Goal: Task Accomplishment & Management: Use online tool/utility

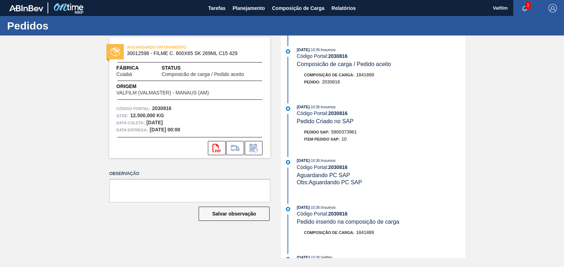
click at [345, 133] on span "5800373961" at bounding box center [344, 131] width 26 height 5
copy span "5800373961"
click at [246, 191] on textarea at bounding box center [189, 190] width 161 height 23
type textarea "FOB AMBEV - TOMAS ENVIOU EMAIL SOLICITANDO"
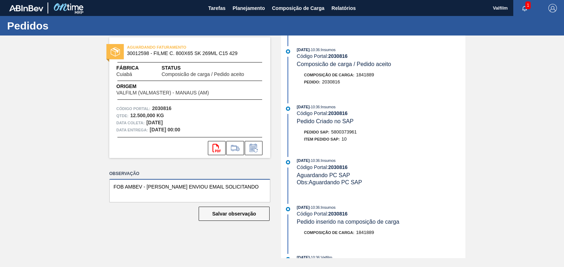
drag, startPoint x: 257, startPoint y: 193, endPoint x: 34, endPoint y: 183, distance: 223.3
click at [34, 183] on div "AGUARDANDO FATURAMENTO 30012598 - FILME C. 800X65 SK 269ML C15 429 Fábrica Cuia…" at bounding box center [282, 146] width 564 height 222
click at [227, 191] on textarea at bounding box center [189, 190] width 161 height 23
paste textarea "FOB AMBEV - TOMAS ENVIOU EMAIL SOLICITANDO"
type textarea "FOB AMBEV - TOMAS ENVIOU EMAIL SOLICITANDO"
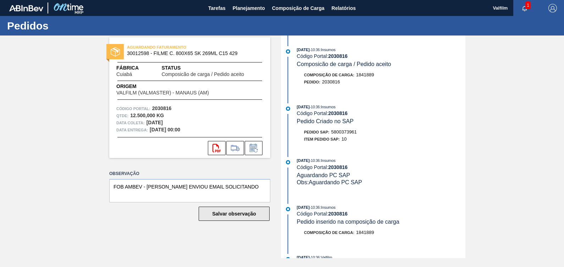
click at [253, 214] on button "Salvar observação" at bounding box center [234, 213] width 71 height 14
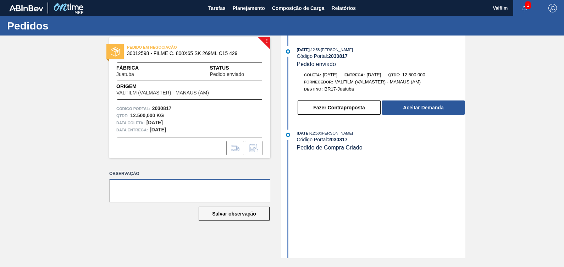
click at [168, 191] on textarea at bounding box center [189, 190] width 161 height 23
type textarea "FOB SOLICITADO AMBEV VIA EMAIL 17/9"
click at [264, 214] on button "Salvar observação" at bounding box center [234, 213] width 71 height 14
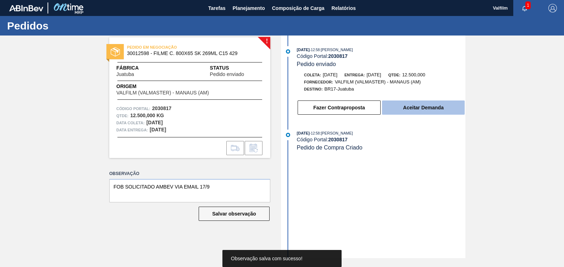
click at [424, 107] on button "Aceitar Demanda" at bounding box center [423, 107] width 83 height 14
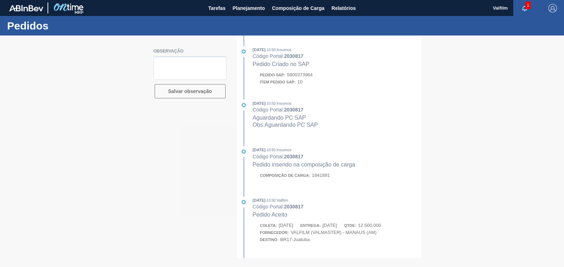
type textarea "FOB SOLICITADO AMBEV VIA EMAIL 17/9"
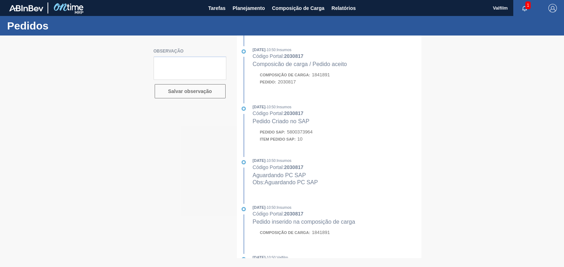
type textarea "FOB SOLICITADO AMBEV VIA EMAIL 17/9"
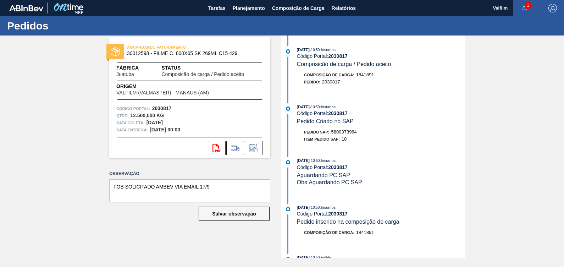
click at [344, 132] on span "5800373964" at bounding box center [344, 131] width 26 height 5
copy span "5800373964"
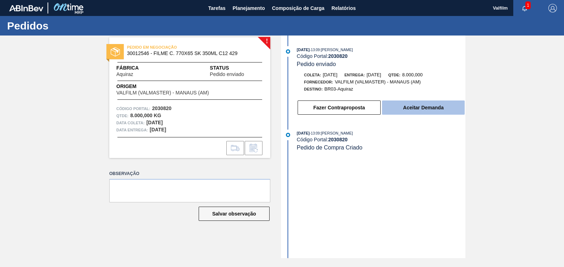
click at [424, 108] on button "Aceitar Demanda" at bounding box center [423, 107] width 83 height 14
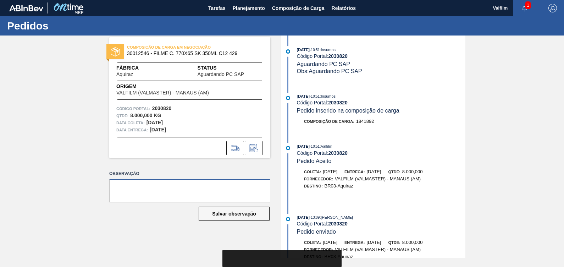
click at [197, 185] on textarea at bounding box center [189, 190] width 161 height 23
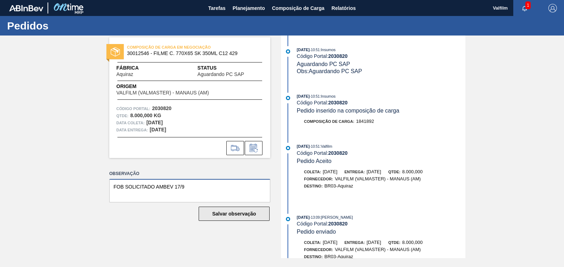
type textarea "FOB SOLICITADO AMBEV 17/9"
click at [247, 216] on button "Salvar observação" at bounding box center [234, 213] width 71 height 14
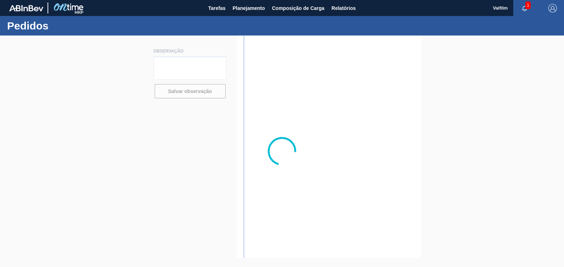
type textarea "FOB SOLICITADO AMBEV 17/9"
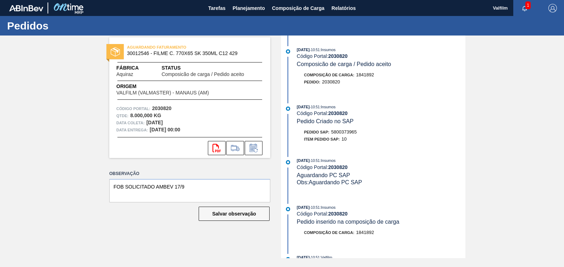
click at [342, 131] on span "5800373965" at bounding box center [344, 131] width 26 height 5
copy span "5800373965"
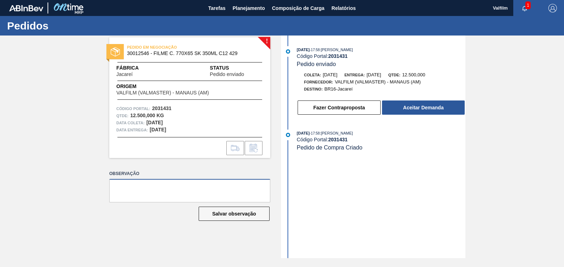
click at [211, 186] on textarea at bounding box center [189, 190] width 161 height 23
type textarea "FOB SOLICITADO AMBEV 17/9"
click at [231, 213] on button "Salvar observação" at bounding box center [234, 213] width 71 height 14
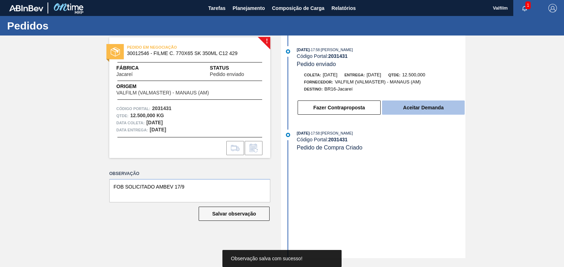
click at [431, 106] on button "Aceitar Demanda" at bounding box center [423, 107] width 83 height 14
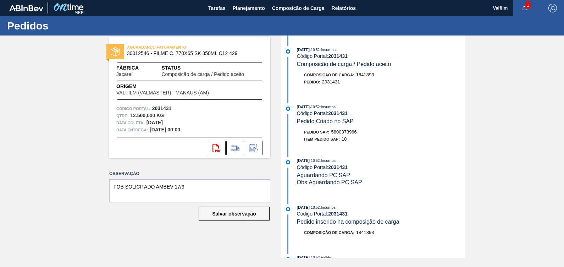
click at [350, 134] on span "5800373966" at bounding box center [344, 131] width 26 height 5
copy span "5800373966"
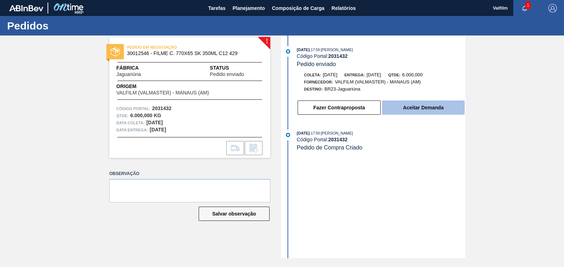
click at [429, 110] on button "Aceitar Demanda" at bounding box center [423, 107] width 83 height 14
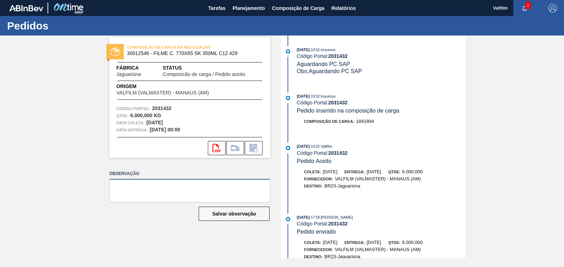
click at [246, 192] on textarea at bounding box center [189, 190] width 161 height 23
type textarea "FOB SOLICITADO AMBEV 17/9"
click at [245, 220] on button "Salvar observação" at bounding box center [234, 213] width 71 height 14
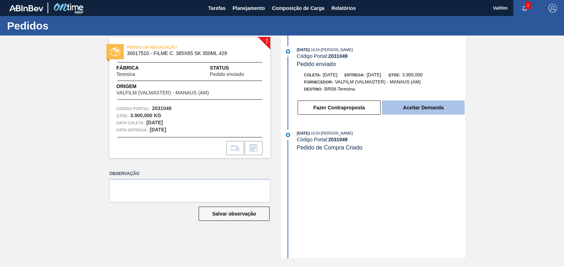
click at [436, 112] on button "Aceitar Demanda" at bounding box center [423, 107] width 83 height 14
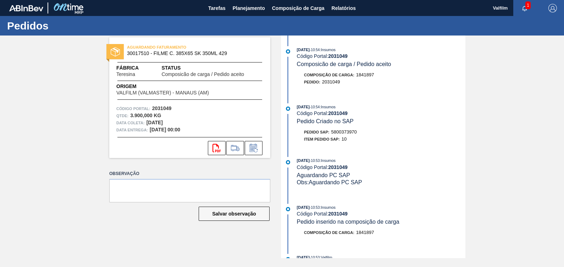
click at [340, 132] on span "5800373970" at bounding box center [344, 131] width 26 height 5
copy span "5800373970"
click at [224, 205] on div "Observação Salvar observação" at bounding box center [189, 201] width 161 height 66
click at [229, 194] on textarea at bounding box center [189, 190] width 161 height 23
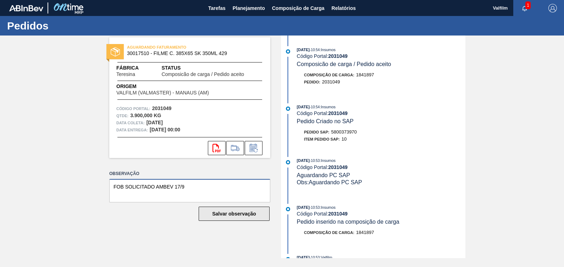
type textarea "FOB SOLICITADO AMBEV 17/9"
click at [260, 216] on button "Salvar observação" at bounding box center [234, 213] width 71 height 14
click at [346, 134] on span "5800373967" at bounding box center [344, 131] width 26 height 5
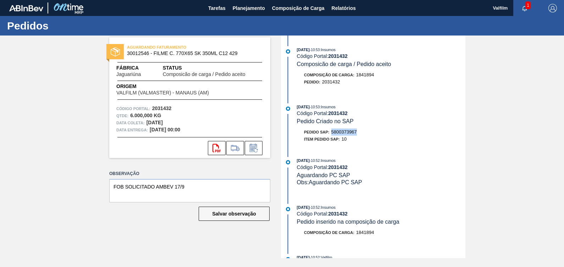
click at [346, 134] on span "5800373967" at bounding box center [344, 131] width 26 height 5
copy span "5800373967"
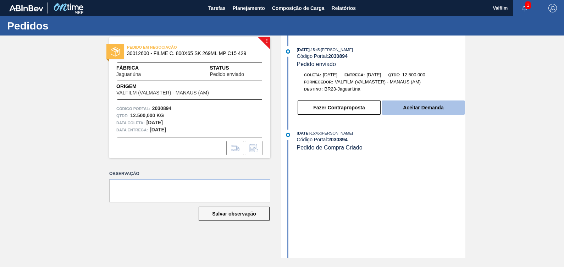
click at [408, 110] on button "Aceitar Demanda" at bounding box center [423, 107] width 83 height 14
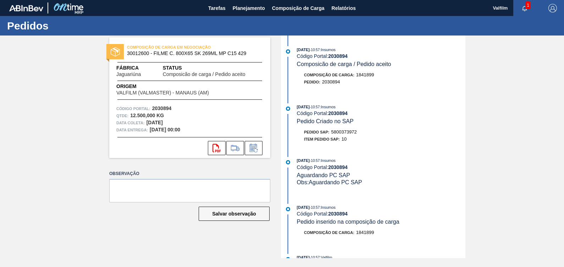
click at [345, 133] on span "5800373972" at bounding box center [344, 131] width 26 height 5
copy span "5800373972"
click at [249, 183] on textarea at bounding box center [189, 190] width 161 height 23
type textarea "FOB SOLICITADO AMBEV 17/9"
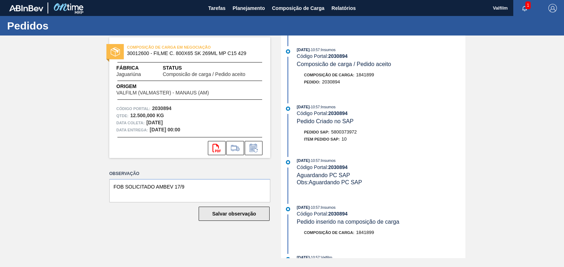
click at [236, 217] on button "Salvar observação" at bounding box center [234, 213] width 71 height 14
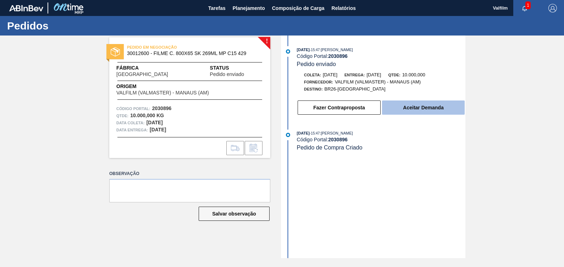
click at [425, 106] on button "Aceitar Demanda" at bounding box center [423, 107] width 83 height 14
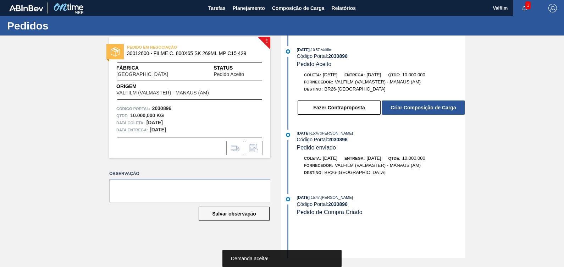
click at [425, 106] on button "Criar Composição de Carga" at bounding box center [423, 107] width 83 height 14
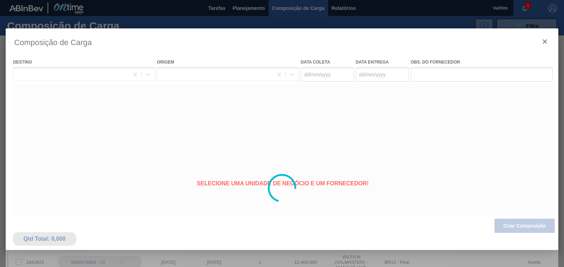
type coleta "[DATE]"
type entrega "[DATE]"
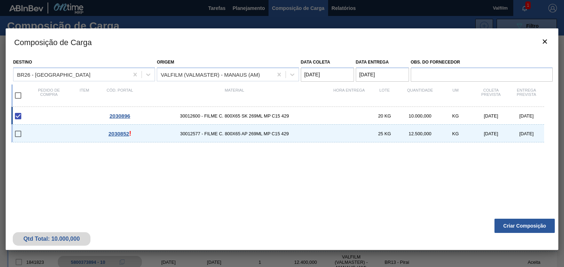
click at [550, 217] on div "Qtd Total: 10.000,000 Criar Composição" at bounding box center [282, 232] width 552 height 35
click at [537, 224] on button "Criar Composição" at bounding box center [524, 225] width 60 height 14
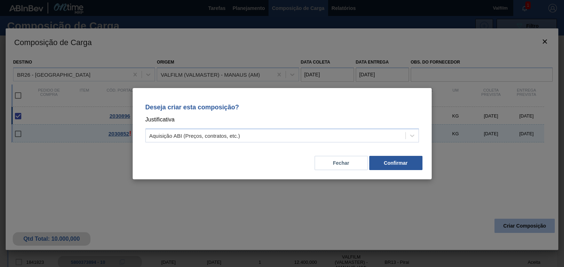
click at [537, 224] on div "Deseja criar esta composição? Justificativa Aquisição ABI (Preços, contratos, e…" at bounding box center [282, 133] width 564 height 267
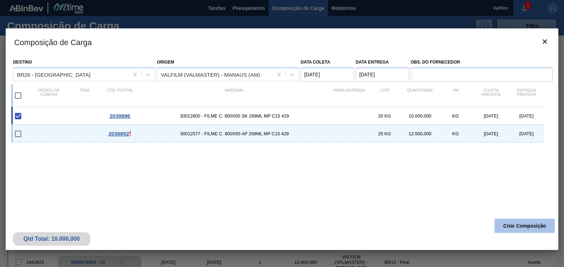
click at [531, 223] on button "Criar Composição" at bounding box center [524, 225] width 60 height 14
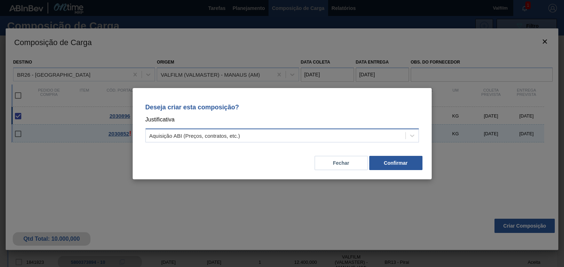
click at [356, 133] on div "Aquisição ABI (Preços, contratos, etc.)" at bounding box center [276, 135] width 260 height 10
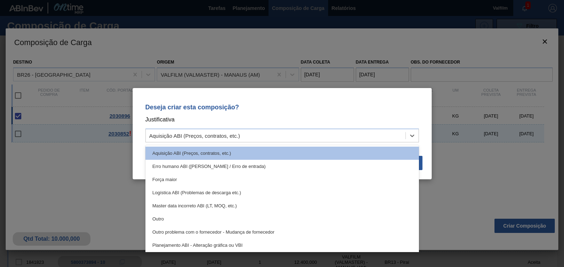
click at [165, 215] on div "Outro" at bounding box center [281, 218] width 273 height 13
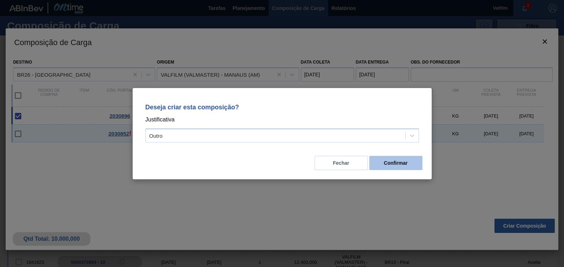
click at [411, 160] on button "Confirmar" at bounding box center [395, 163] width 53 height 14
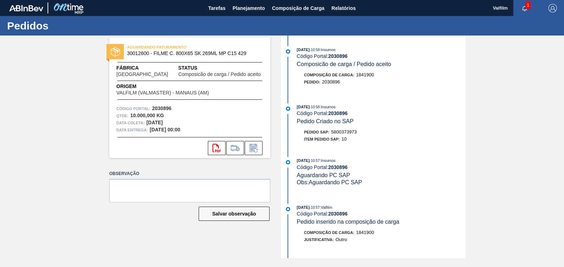
click at [353, 134] on span "5800373973" at bounding box center [344, 131] width 26 height 5
copy span "5800373973"
click at [204, 184] on textarea at bounding box center [189, 190] width 161 height 23
click at [146, 186] on textarea "FOB AMBEV 17/09" at bounding box center [189, 190] width 161 height 23
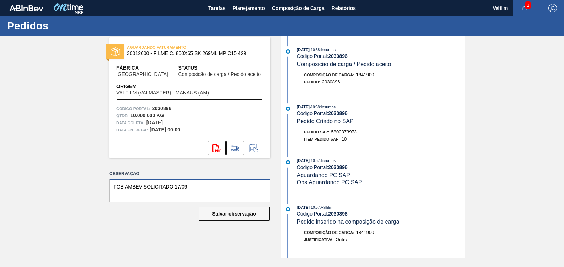
click at [169, 189] on textarea "FOB AMBEV SOLICITADO 17/09" at bounding box center [189, 190] width 161 height 23
click at [131, 186] on textarea "FOB AMBEV SOLICITADO 17/09" at bounding box center [189, 190] width 161 height 23
click at [156, 186] on textarea "FOB SOLICITADO 17/09" at bounding box center [189, 190] width 161 height 23
paste textarea "AMBEV"
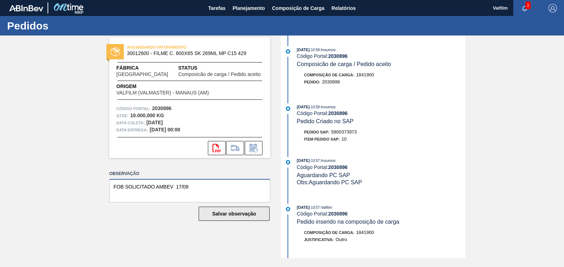
type textarea "FOB SOLICITADO AMBEV 17/09"
click at [234, 213] on button "Salvar observação" at bounding box center [234, 213] width 71 height 14
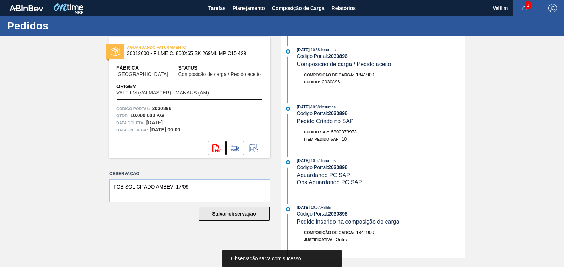
click at [240, 211] on button "Salvar observação" at bounding box center [234, 213] width 71 height 14
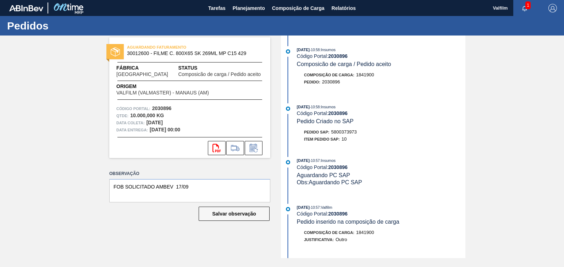
click at [343, 125] on div "Pedido Criado no SAP" at bounding box center [325, 121] width 57 height 7
click at [343, 133] on span "5800373973" at bounding box center [344, 131] width 26 height 5
copy span "5800373973"
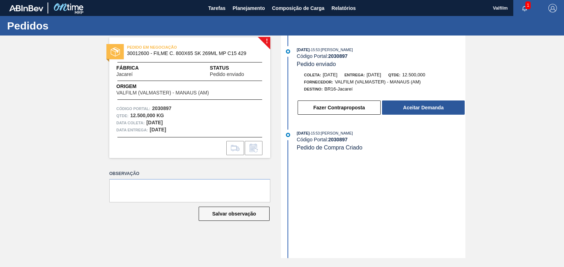
click at [409, 119] on div "[DATE] 15:53 : [PERSON_NAME] Código Portal: 2030897 Pedido enviado Coleta: [DAT…" at bounding box center [374, 82] width 183 height 73
click at [416, 110] on button "Aceitar Demanda" at bounding box center [423, 107] width 83 height 14
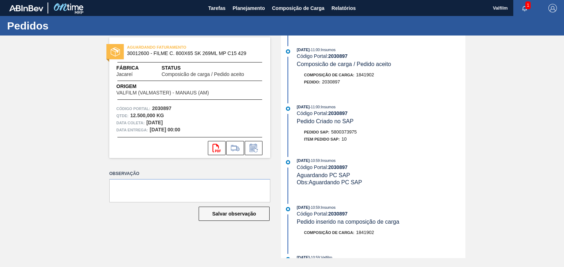
click at [353, 132] on span "5800373975" at bounding box center [344, 131] width 26 height 5
copy span "5800373975"
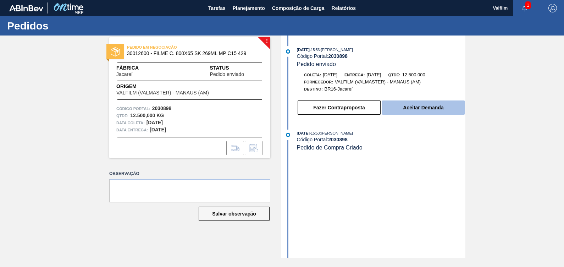
click at [434, 111] on button "Aceitar Demanda" at bounding box center [423, 107] width 83 height 14
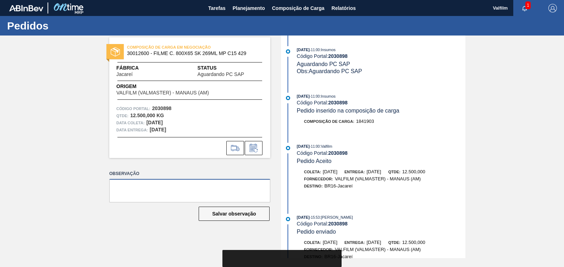
click at [170, 188] on textarea at bounding box center [189, 190] width 161 height 23
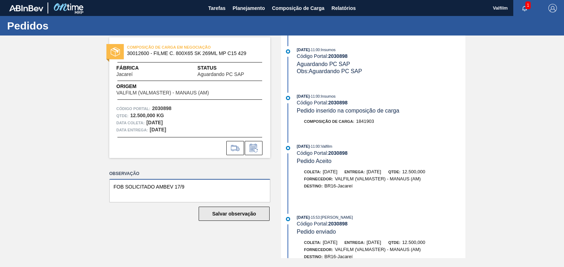
type textarea "FOB SOLICITADO AMBEV 17/9"
click at [228, 216] on button "Salvar observação" at bounding box center [234, 213] width 71 height 14
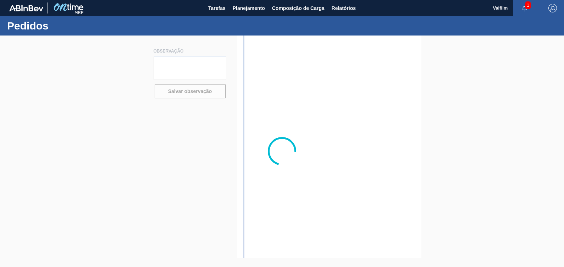
type textarea "FOB SOLICITADO AMBEV 17/9"
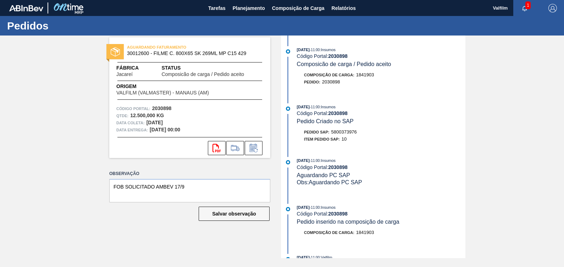
click at [344, 130] on div "Pedido SAP: 5800373976" at bounding box center [330, 131] width 53 height 7
copy span "5800373976"
click at [203, 186] on textarea at bounding box center [189, 190] width 161 height 23
type textarea "f"
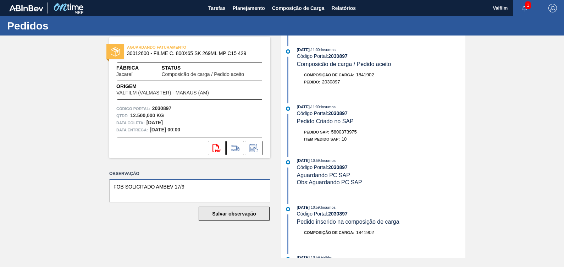
type textarea "FOB SOLICITADO AMBEV 17/9"
click at [231, 212] on button "Salvar observação" at bounding box center [234, 213] width 71 height 14
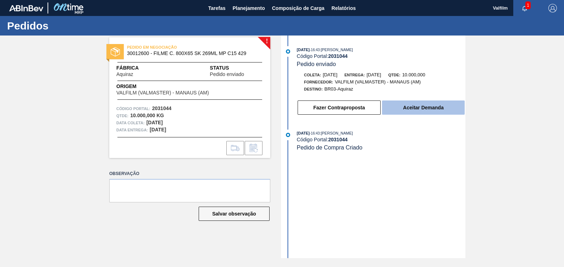
click at [422, 107] on button "Aceitar Demanda" at bounding box center [423, 107] width 83 height 14
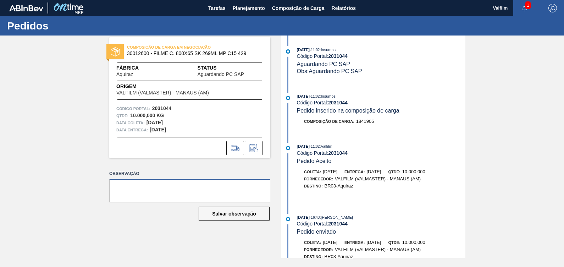
click at [214, 195] on textarea at bounding box center [189, 190] width 161 height 23
type textarea "FOB SOLICITADO AMBEV 17/9"
click at [226, 210] on button "Salvar observação" at bounding box center [234, 213] width 71 height 14
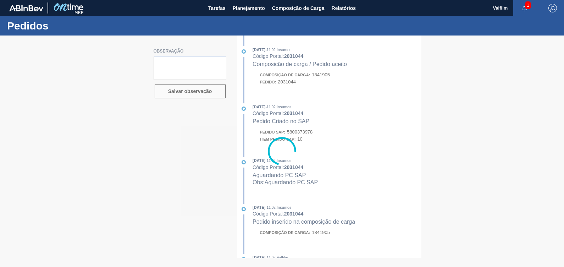
type textarea "FOB SOLICITADO AMBEV 17/9"
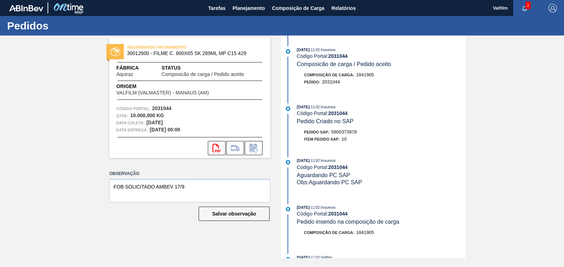
click at [356, 132] on span "5800373978" at bounding box center [344, 131] width 26 height 5
copy span "5800373978"
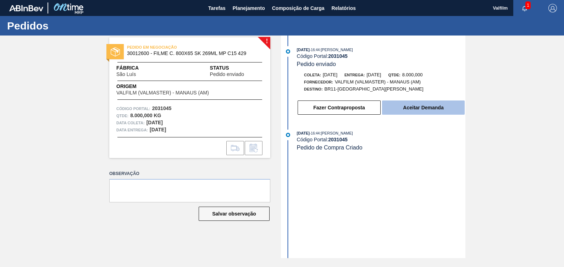
click at [440, 108] on button "Aceitar Demanda" at bounding box center [423, 107] width 83 height 14
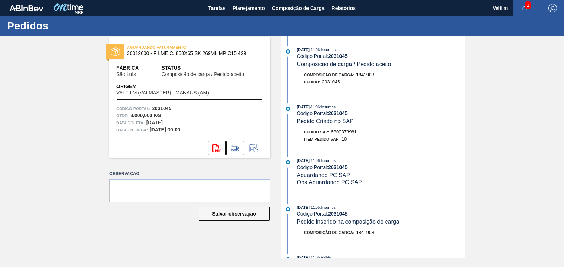
click at [351, 134] on span "5800373981" at bounding box center [344, 131] width 26 height 5
copy span "5800373981"
click at [342, 133] on span "5800373981" at bounding box center [344, 131] width 26 height 5
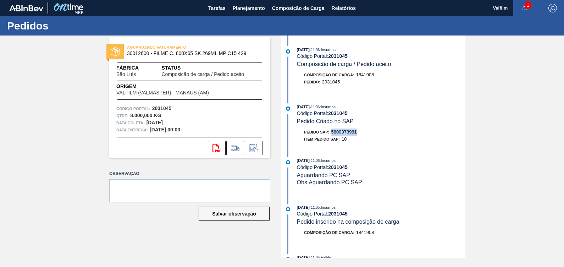
click at [357, 135] on div "Pedido SAP: 5800373981" at bounding box center [330, 131] width 53 height 7
click at [350, 134] on span "5800373981" at bounding box center [344, 131] width 26 height 5
copy span "5800373981"
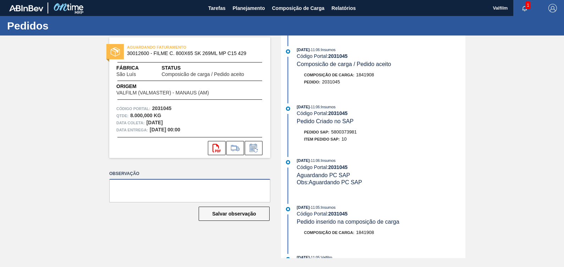
click at [206, 190] on textarea at bounding box center [189, 190] width 161 height 23
type textarea "FOB SOLICITADO AMBEV 17/9"
click at [234, 222] on div "Observação FOB SOLICITADO AMBEV 17/9 Salvar observação" at bounding box center [189, 201] width 161 height 66
click at [240, 214] on button "Salvar observação" at bounding box center [234, 213] width 71 height 14
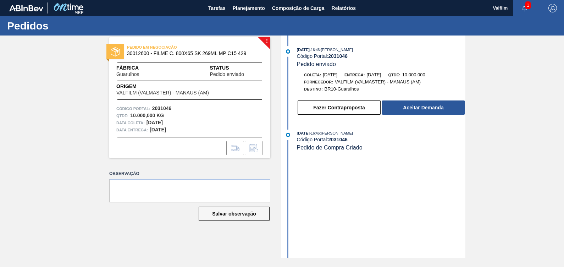
click at [412, 113] on button "Aceitar Demanda" at bounding box center [423, 107] width 83 height 14
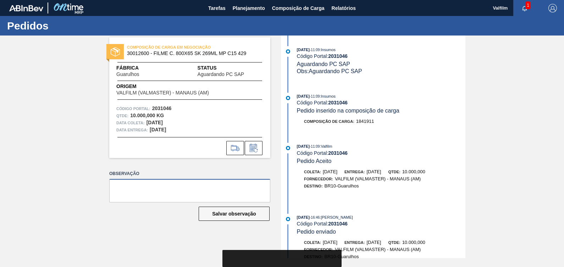
click at [201, 183] on textarea at bounding box center [189, 190] width 161 height 23
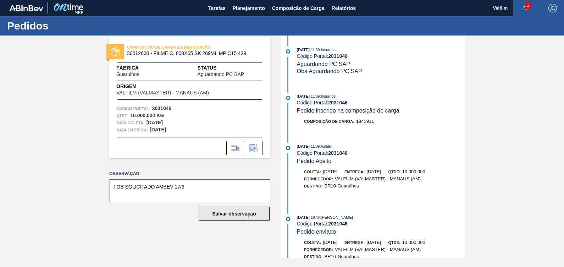
type textarea "FOB SOLICITADO AMBEV 17/9"
click at [247, 213] on button "Salvar observação" at bounding box center [234, 213] width 71 height 14
click at [245, 214] on button "Salvar observação" at bounding box center [234, 213] width 71 height 14
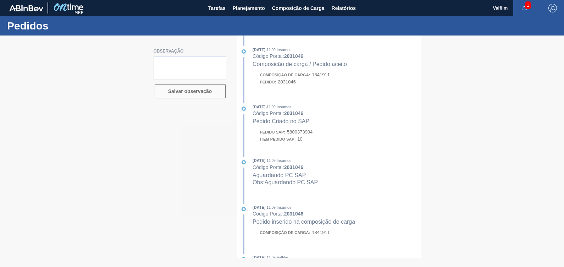
type textarea "FOB SOLICITADO AMBEV 17/9"
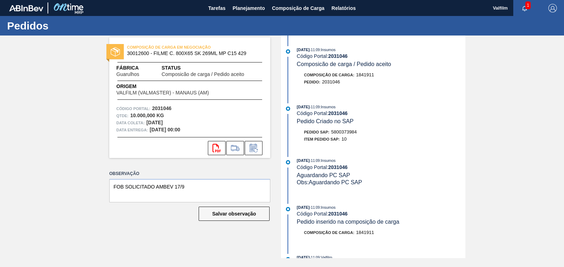
click at [358, 133] on div "Pedido SAP: 5800373984" at bounding box center [381, 131] width 168 height 7
click at [340, 134] on span "5800373984" at bounding box center [344, 131] width 26 height 5
copy span "5800373984"
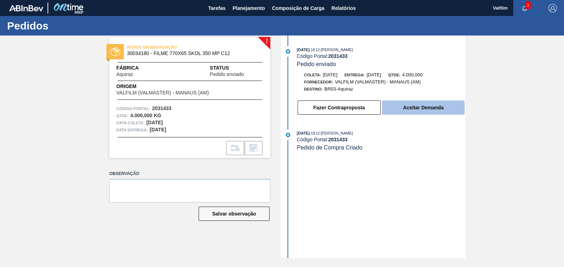
click at [446, 107] on button "Aceitar Demanda" at bounding box center [423, 107] width 83 height 14
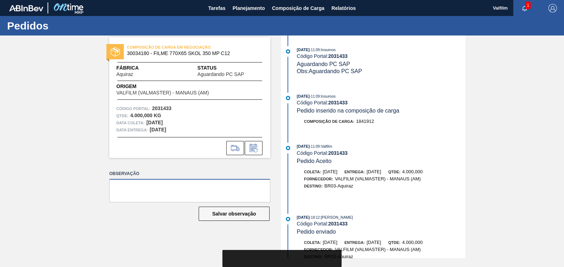
click at [183, 187] on textarea at bounding box center [189, 190] width 161 height 23
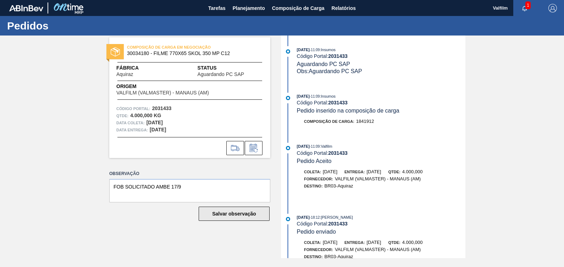
click at [241, 213] on button "Salvar observação" at bounding box center [234, 213] width 71 height 14
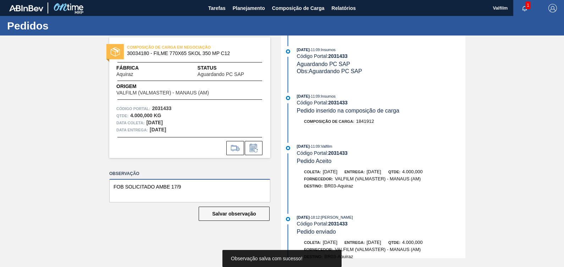
click at [168, 186] on textarea "FOB SOLICITADO AMBE 17/9" at bounding box center [189, 190] width 161 height 23
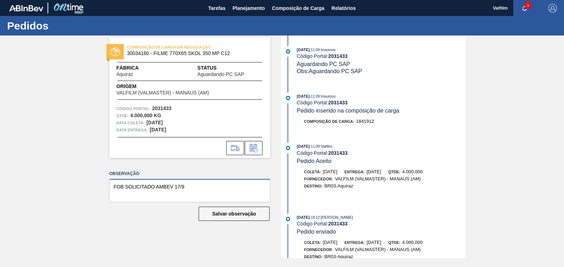
type textarea "FOB SOLICITADO AMBEV 17/9"
click at [218, 206] on div "Salvar observação" at bounding box center [189, 214] width 161 height 16
click at [222, 214] on button "Salvar observação" at bounding box center [234, 213] width 71 height 14
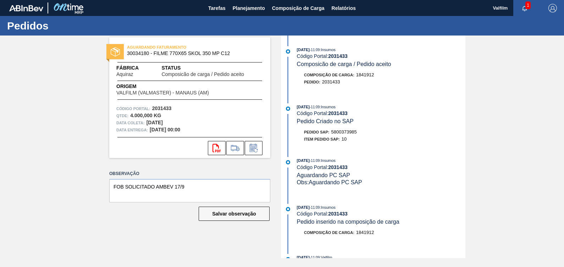
click at [354, 135] on div "Pedido SAP: 5800373985" at bounding box center [330, 131] width 53 height 7
copy span "5800373985"
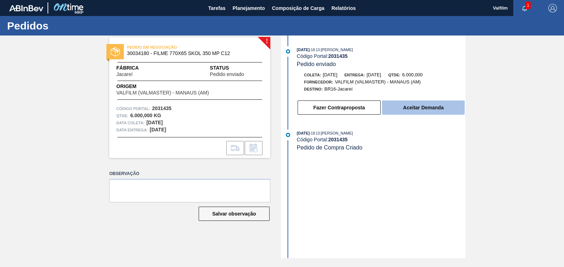
click at [433, 108] on button "Aceitar Demanda" at bounding box center [423, 107] width 83 height 14
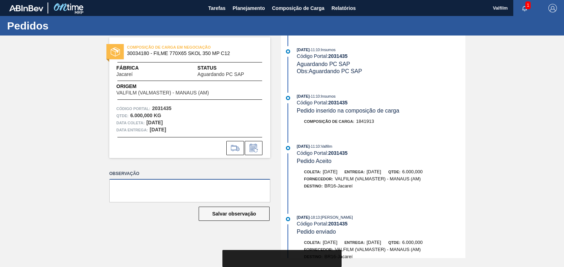
drag, startPoint x: 169, startPoint y: 193, endPoint x: 162, endPoint y: 186, distance: 10.0
click at [169, 193] on textarea at bounding box center [189, 190] width 161 height 23
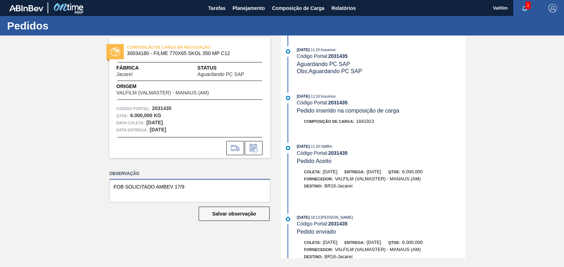
type textarea "FOB SOLICITADO AMBEV 17/9"
click at [281, 221] on div "[DATE] 11:10 : Insumos Código Portal: 2031435 Aguardando PC SAP Obs: Aguardando…" at bounding box center [373, 146] width 184 height 222
click at [236, 207] on button "Salvar observação" at bounding box center [234, 213] width 71 height 14
click at [255, 214] on button "Salvar observação" at bounding box center [234, 213] width 71 height 14
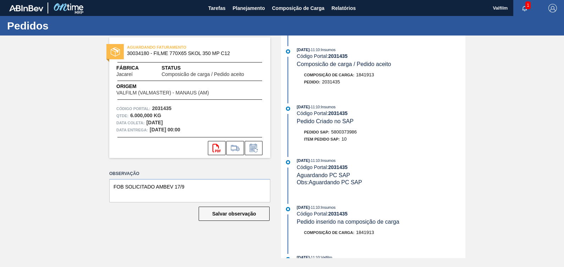
click at [337, 131] on span "5800373986" at bounding box center [344, 131] width 26 height 5
copy span "5800373986"
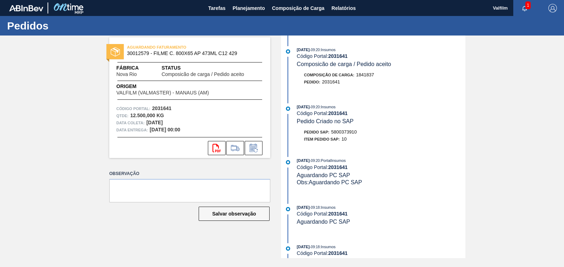
click at [339, 130] on div "Pedido SAP: 5800373910" at bounding box center [330, 131] width 53 height 7
copy span "5800373910"
click at [352, 132] on span "5800373914" at bounding box center [344, 131] width 26 height 5
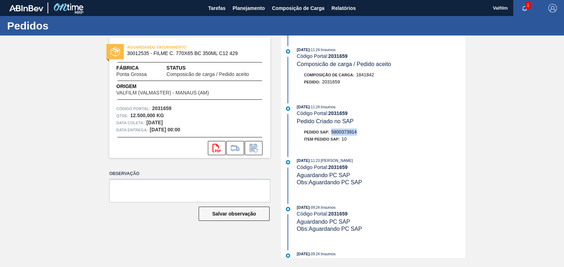
copy span "5800373914"
click at [347, 134] on span "5800373917" at bounding box center [344, 131] width 26 height 5
copy span "5800373917"
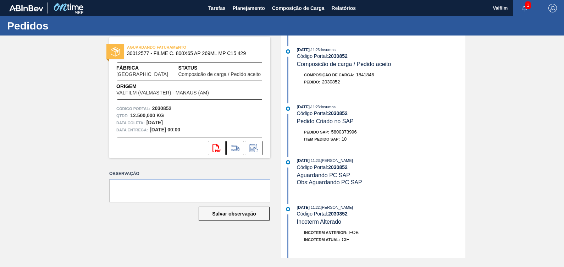
click at [351, 129] on div "[DATE] 11:23 : Insumos Código Portal: 2030852 Pedido Criado no SAP Pedido SAP: …" at bounding box center [374, 124] width 183 height 43
click at [350, 129] on div "[DATE] 11:23 : Insumos Código Portal: 2030852 Pedido Criado no SAP Pedido SAP: …" at bounding box center [374, 124] width 183 height 43
copy span "5800373996"
click at [349, 132] on span "5800373995" at bounding box center [344, 131] width 26 height 5
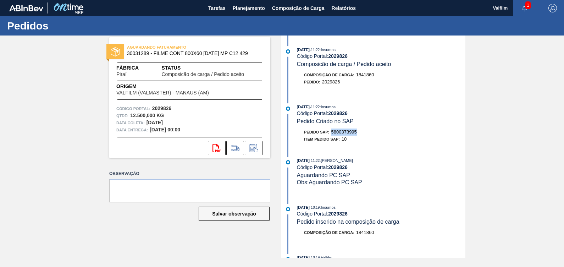
click at [349, 132] on span "5800373995" at bounding box center [344, 131] width 26 height 5
copy span "5800373995"
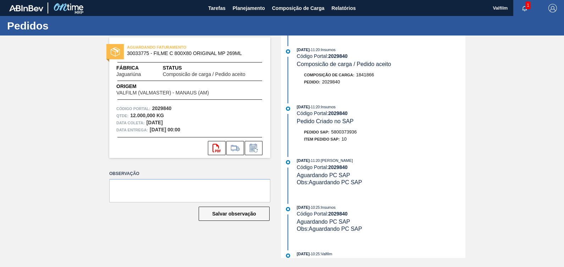
click at [353, 132] on span "5800373936" at bounding box center [344, 131] width 26 height 5
copy span "5800373936"
click at [343, 134] on span "5800373941" at bounding box center [344, 131] width 26 height 5
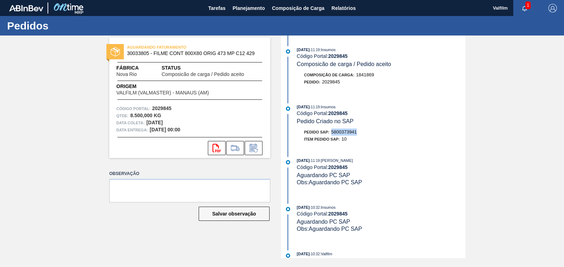
copy span "5800373941"
drag, startPoint x: 224, startPoint y: 7, endPoint x: 223, endPoint y: 1, distance: 5.9
click at [224, 7] on span "Tarefas" at bounding box center [216, 8] width 17 height 9
